Goal: Information Seeking & Learning: Learn about a topic

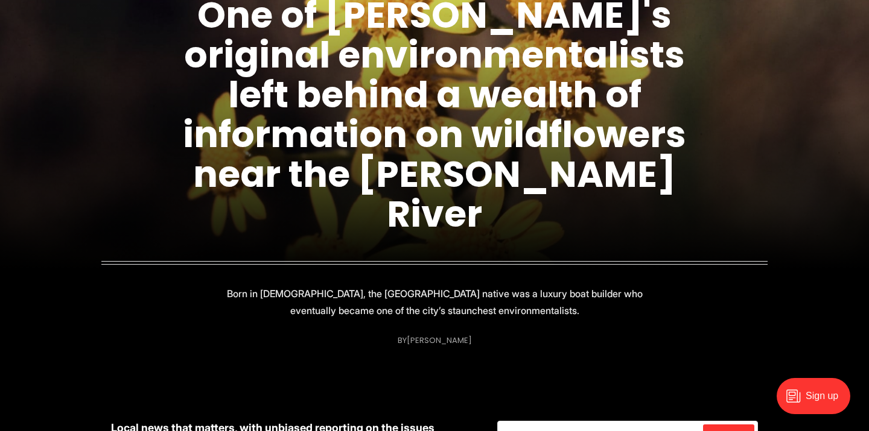
scroll to position [192, 0]
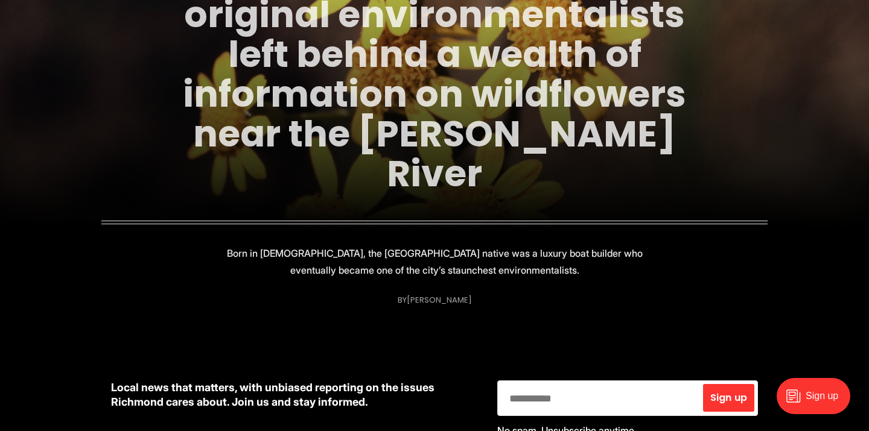
click at [367, 158] on link "One of [PERSON_NAME]'s original environmentalists left behind a wealth of infor…" at bounding box center [434, 74] width 503 height 250
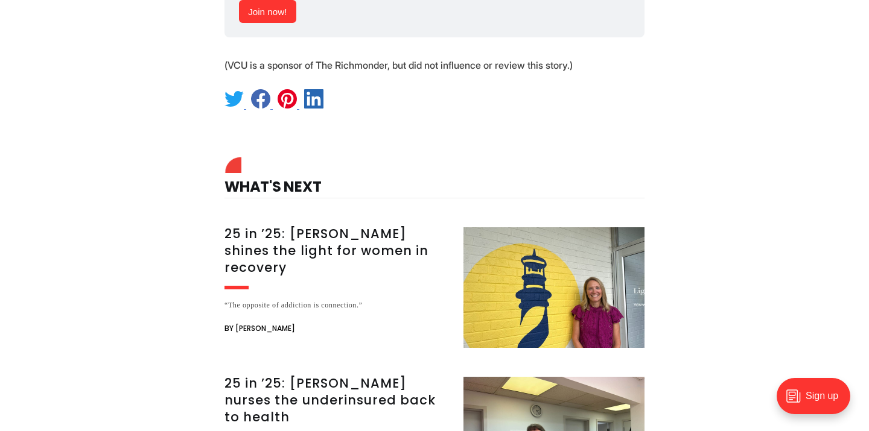
scroll to position [7186, 0]
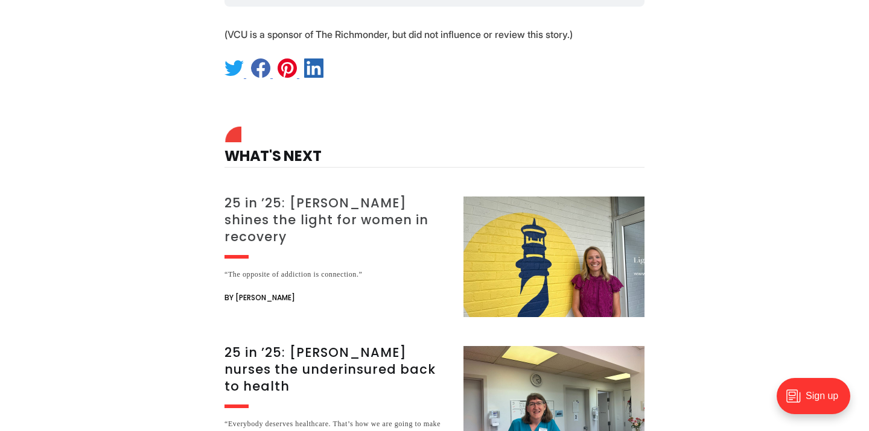
click at [359, 195] on h3 "25 in ’25: [PERSON_NAME] shines the light for women in recovery" at bounding box center [336, 220] width 224 height 51
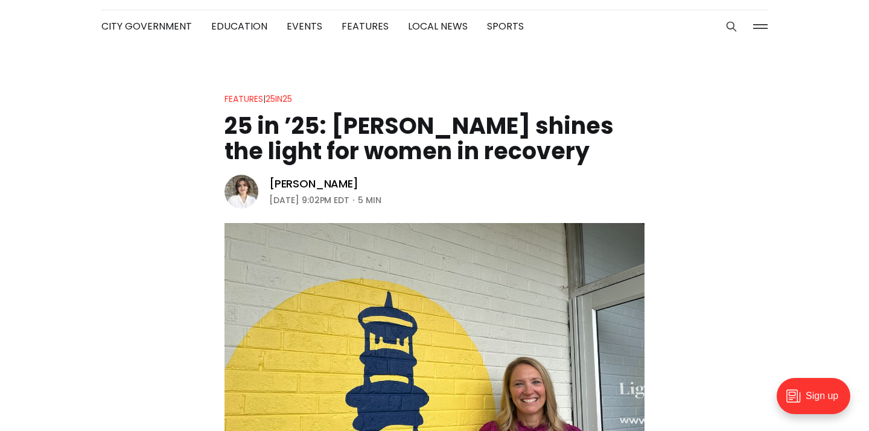
scroll to position [25, 0]
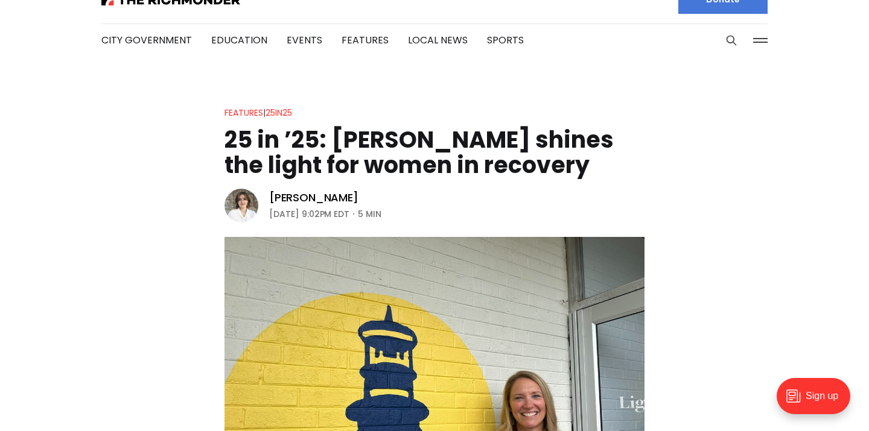
click at [127, 188] on header "Features | 25in25 25 in ’25: [PERSON_NAME] shines the light for women in recove…" at bounding box center [434, 335] width 869 height 458
